Goal: Information Seeking & Learning: Learn about a topic

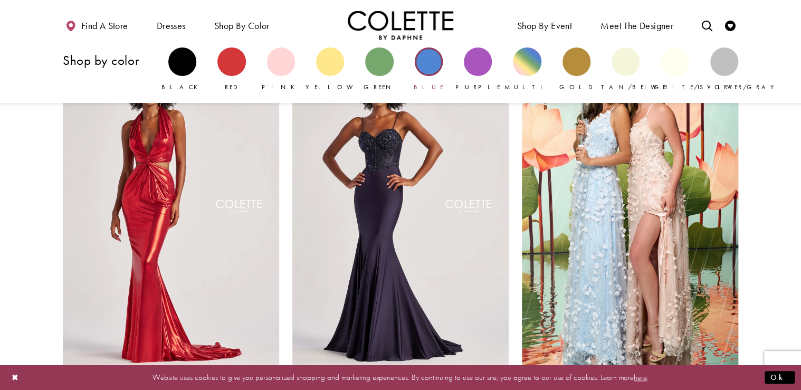
click at [432, 63] on div "Primary block" at bounding box center [429, 61] width 28 height 28
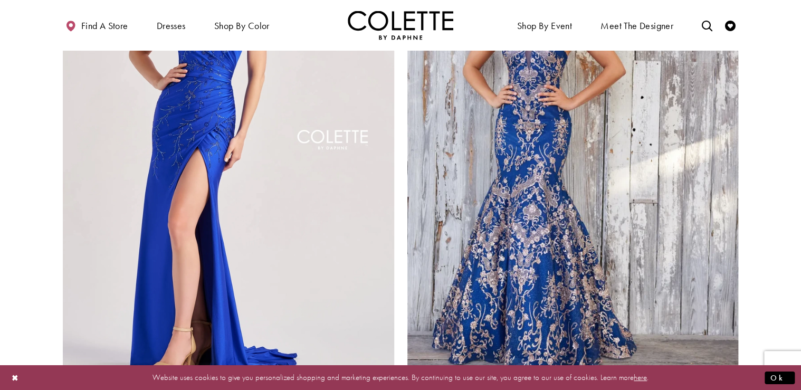
scroll to position [1900, 0]
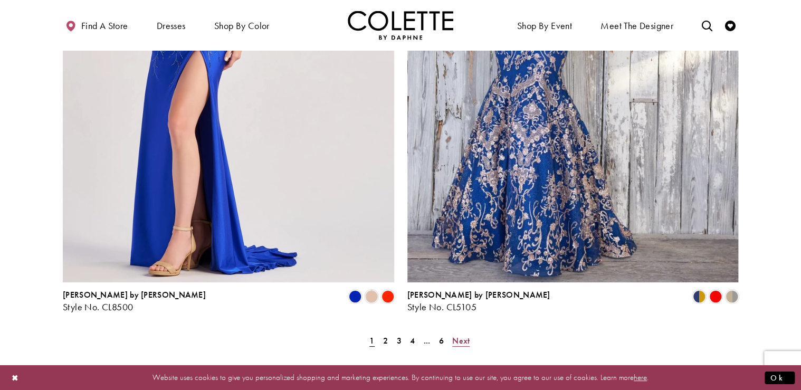
click at [456, 335] on span "Next" at bounding box center [460, 340] width 17 height 11
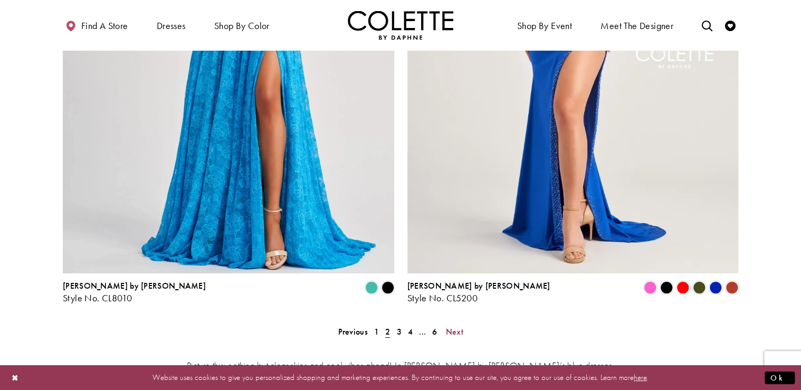
scroll to position [1999, 0]
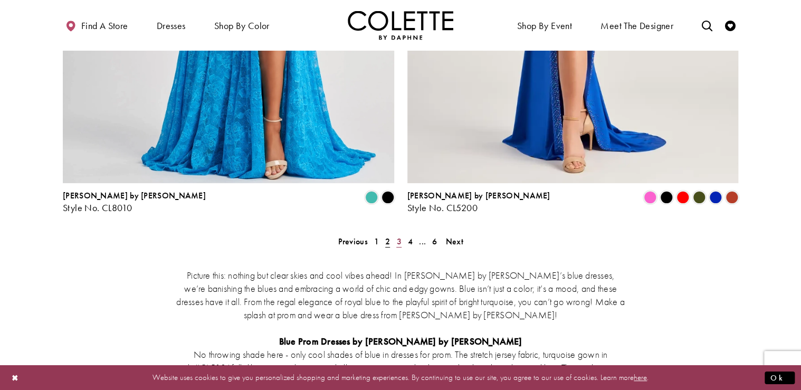
click at [397, 236] on span "3" at bounding box center [398, 241] width 5 height 11
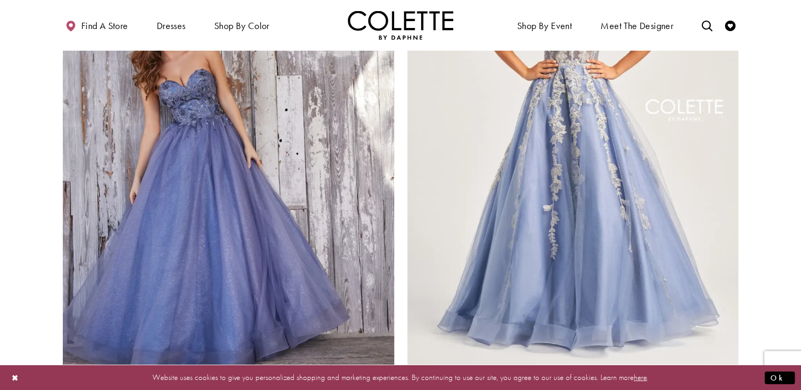
scroll to position [1915, 0]
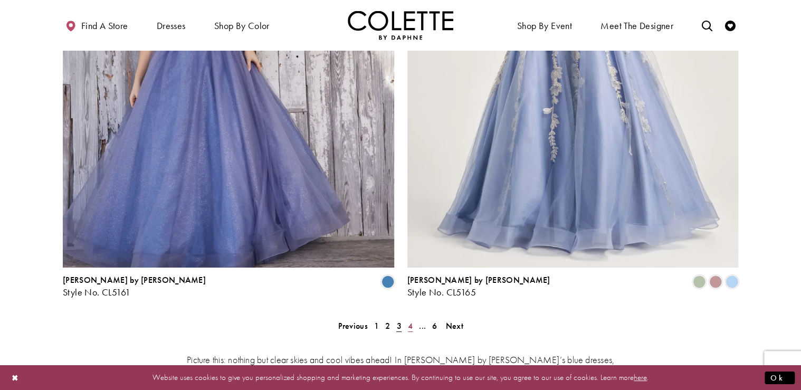
click at [412, 320] on span "4" at bounding box center [410, 325] width 5 height 11
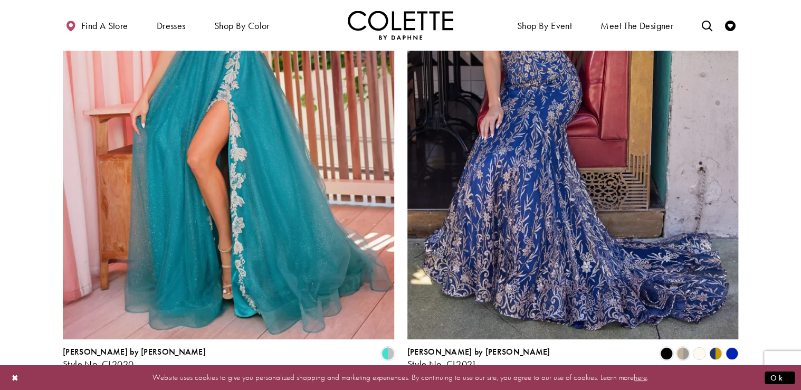
scroll to position [1915, 0]
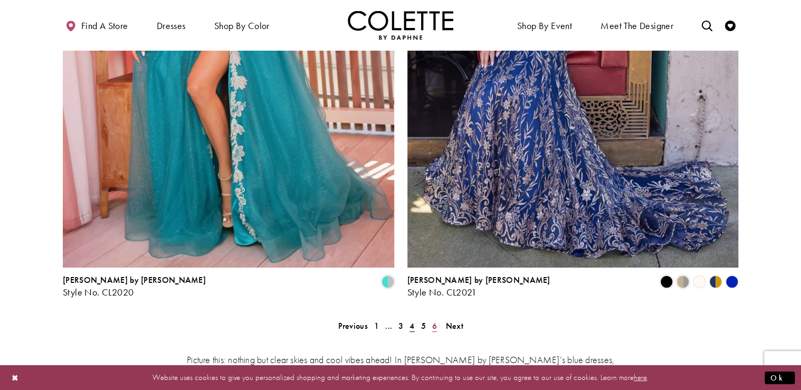
click at [433, 320] on span "6" at bounding box center [434, 325] width 5 height 11
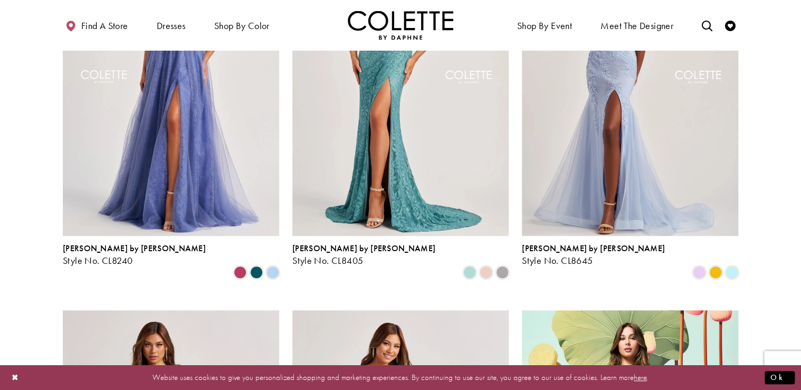
scroll to position [226, 0]
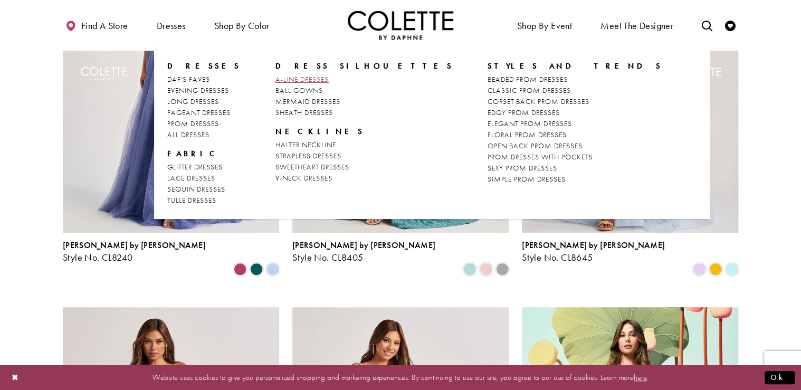
click at [282, 81] on span "A-LINE DRESSES" at bounding box center [301, 78] width 53 height 9
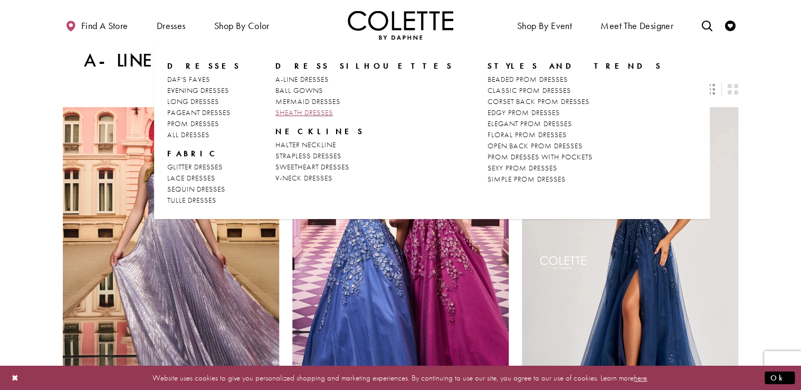
click at [302, 109] on span "SHEATH DRESSES" at bounding box center [304, 112] width 58 height 9
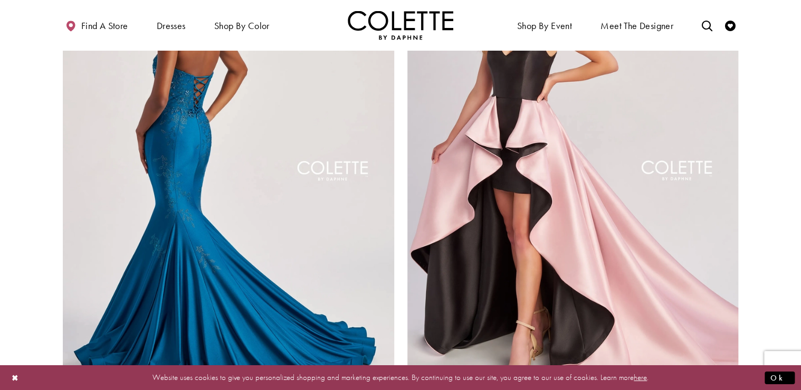
scroll to position [1900, 0]
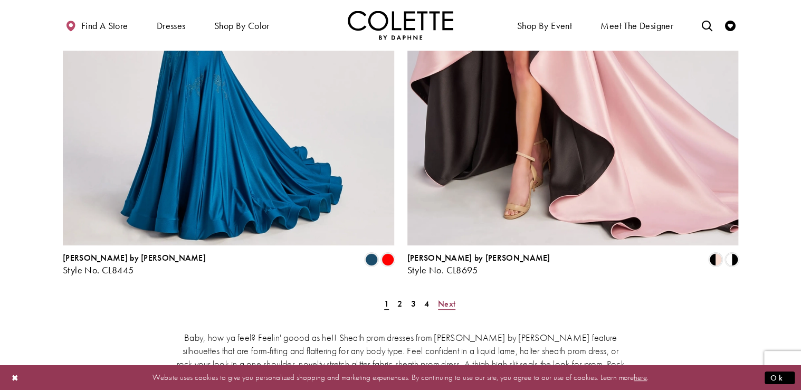
click at [448, 298] on span "Next" at bounding box center [446, 303] width 17 height 11
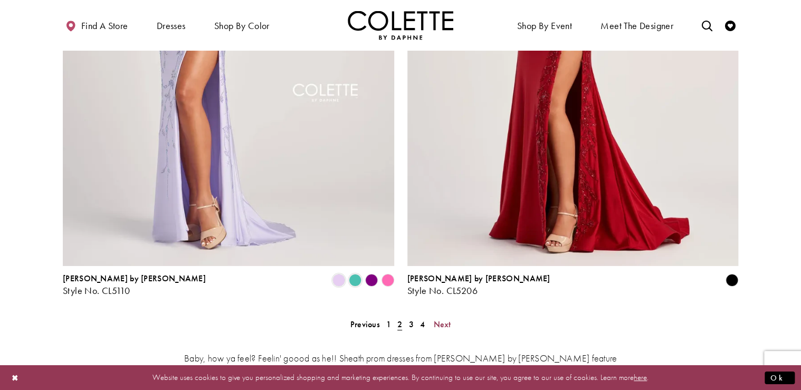
scroll to position [1957, 0]
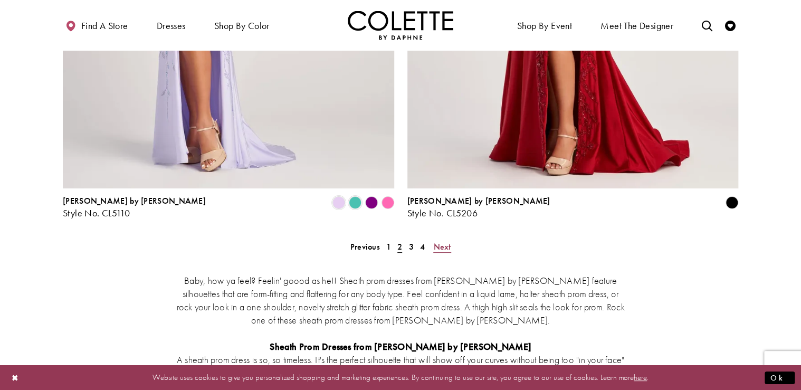
click at [439, 241] on span "Next" at bounding box center [441, 246] width 17 height 11
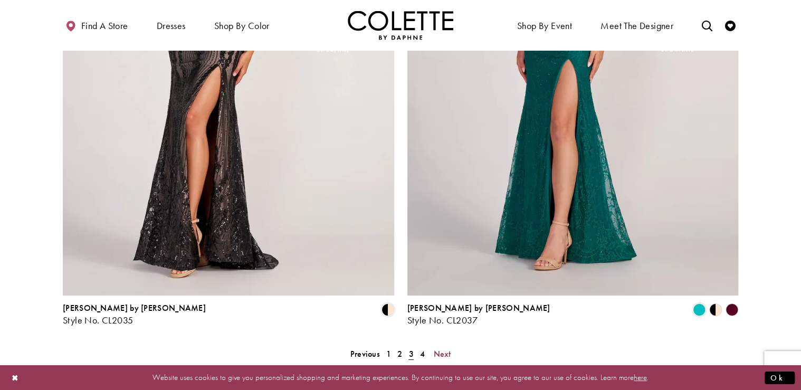
scroll to position [1999, 0]
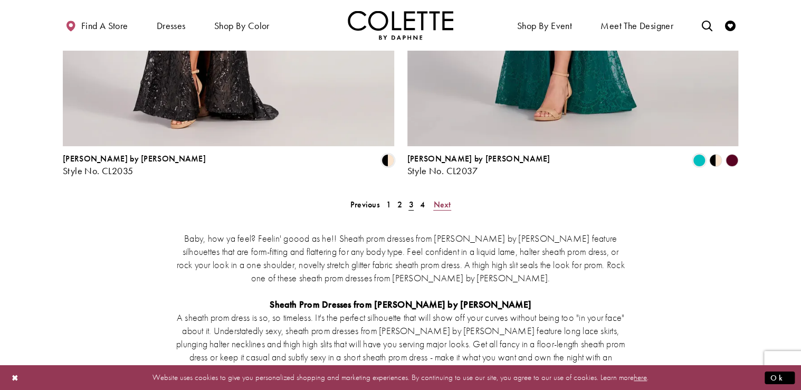
click at [436, 199] on span "Next" at bounding box center [441, 204] width 17 height 11
